Goal: Check status: Check status

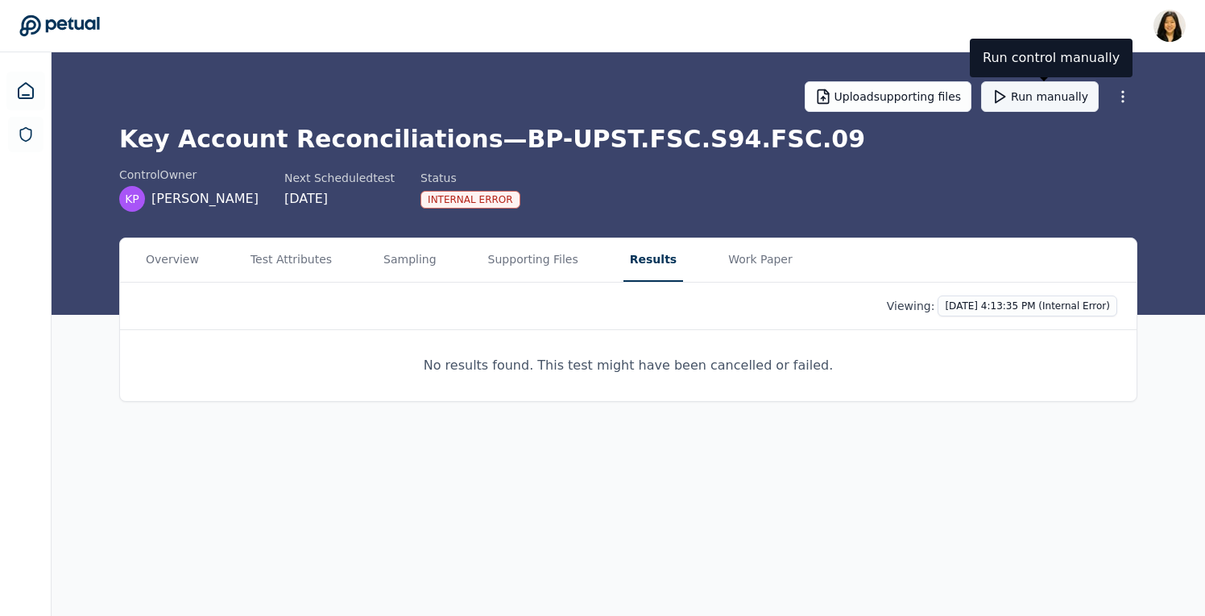
click at [1025, 98] on button "Run manually" at bounding box center [1040, 96] width 118 height 31
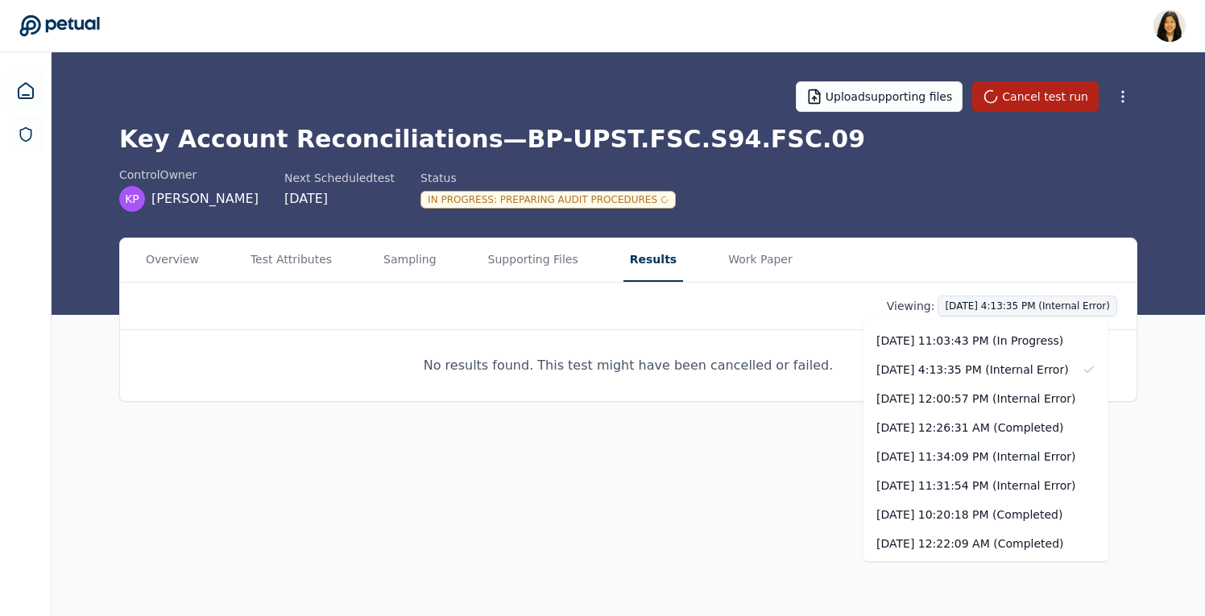
click at [966, 306] on html "[PERSON_NAME] [PERSON_NAME][EMAIL_ADDRESS] Sign out Upload supporting files Can…" at bounding box center [602, 308] width 1205 height 616
click at [938, 427] on div "[DATE] 12:26:31 AM (Completed)" at bounding box center [985, 427] width 245 height 29
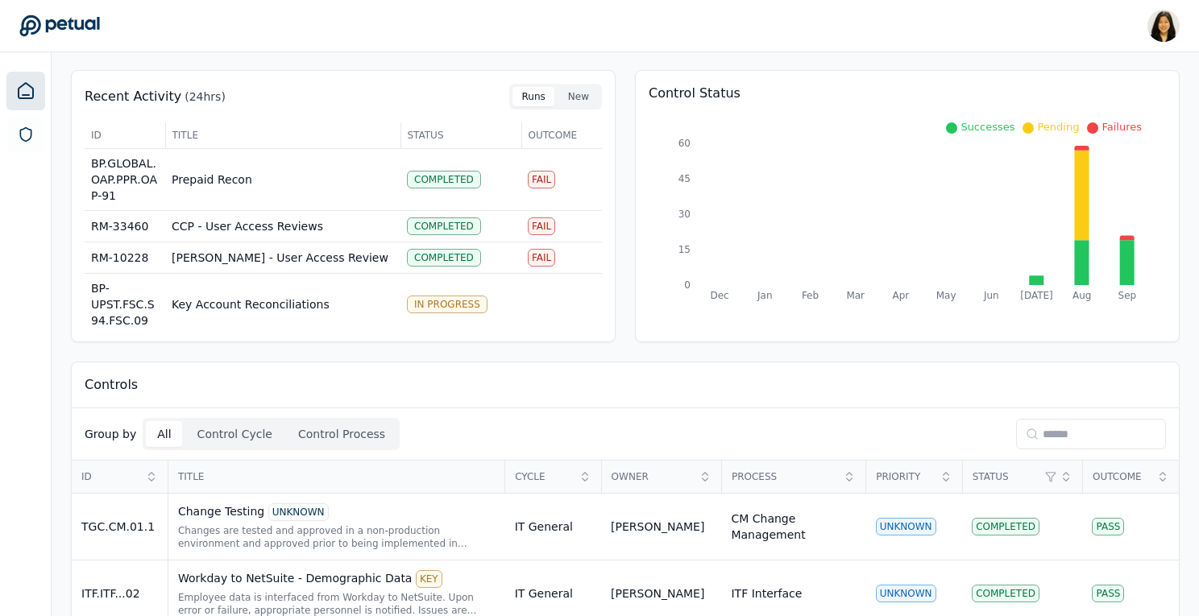
click at [1054, 433] on input at bounding box center [1091, 434] width 150 height 31
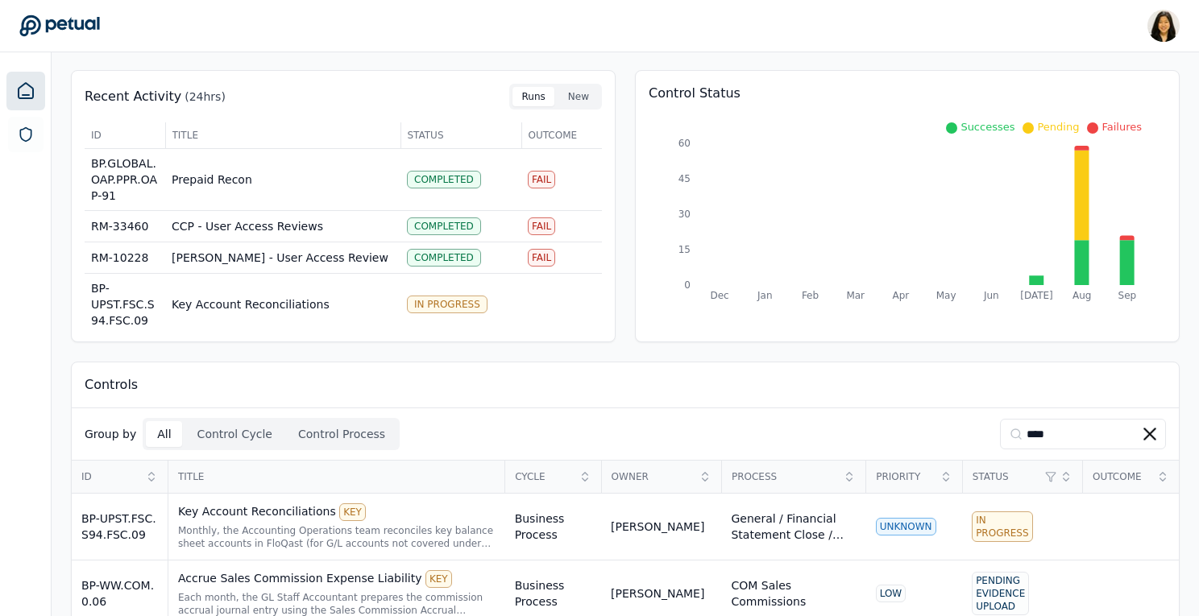
type input "****"
click at [453, 533] on div "Monthly, the Accounting Operations team reconciles key balance sheet accounts i…" at bounding box center [336, 537] width 317 height 26
